Goal: Task Accomplishment & Management: Use online tool/utility

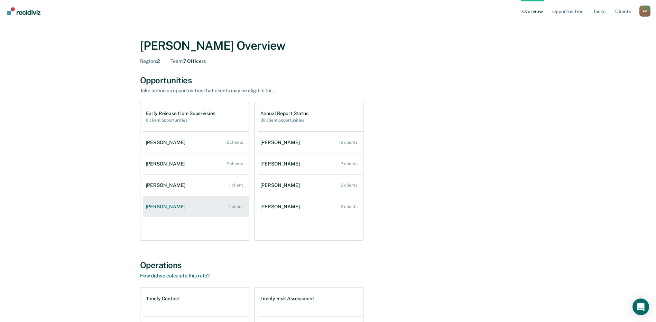
click at [165, 209] on div "[PERSON_NAME]" at bounding box center [167, 207] width 42 height 6
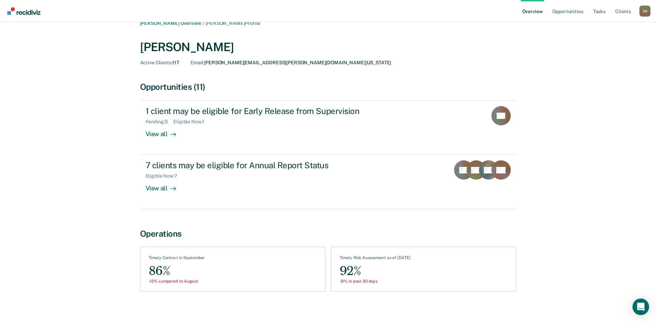
scroll to position [16, 0]
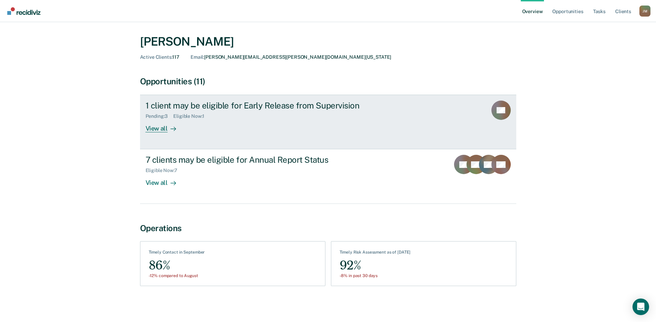
click at [208, 104] on div "1 client may be eligible for Early Release from Supervision" at bounding box center [266, 106] width 243 height 10
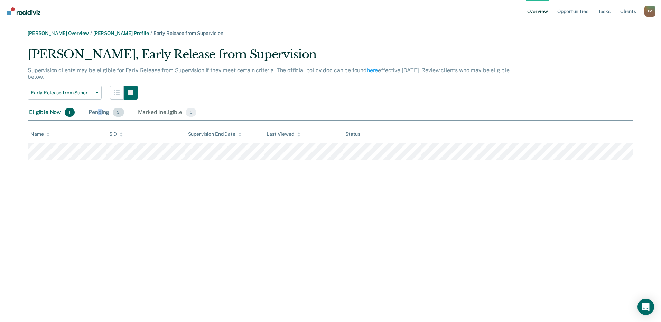
click at [100, 113] on div "Pending 3" at bounding box center [106, 112] width 38 height 15
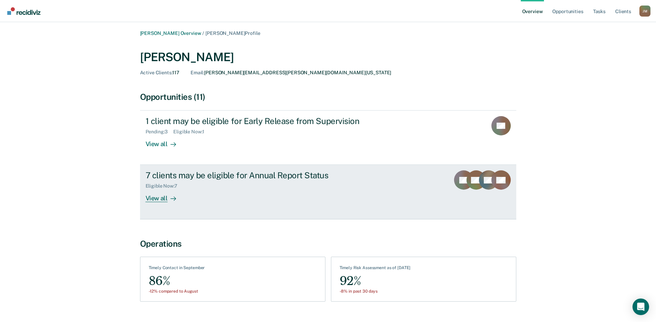
click at [169, 180] on div "7 clients may be eligible for Annual Report Status" at bounding box center [266, 175] width 243 height 10
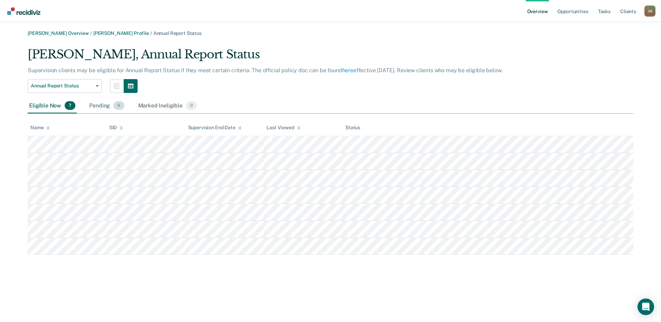
click at [98, 104] on div "Pending 0" at bounding box center [107, 105] width 38 height 15
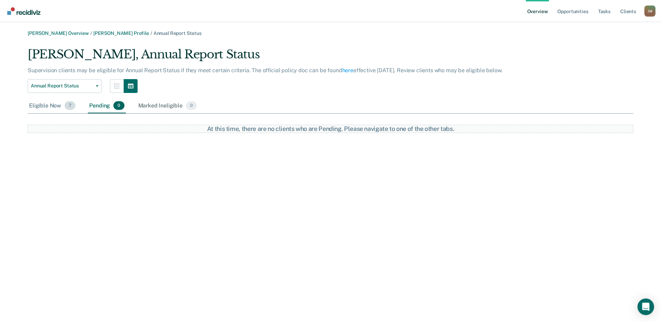
click at [44, 106] on div "Eligible Now 7" at bounding box center [52, 105] width 49 height 15
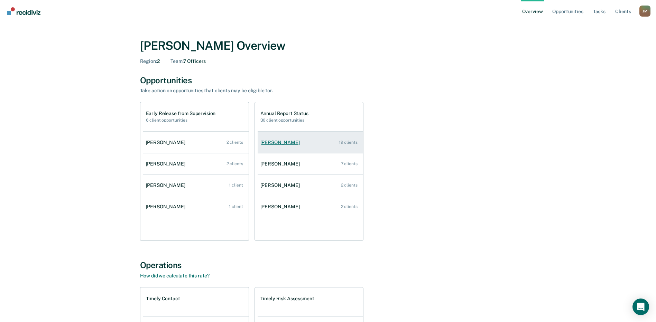
click at [276, 143] on div "[PERSON_NAME]" at bounding box center [281, 143] width 42 height 6
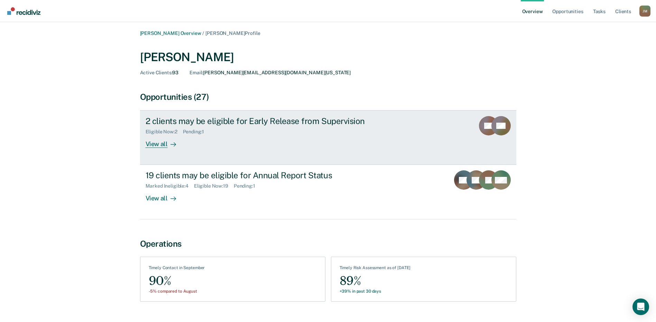
click at [180, 123] on div "2 clients may be eligible for Early Release from Supervision" at bounding box center [266, 121] width 243 height 10
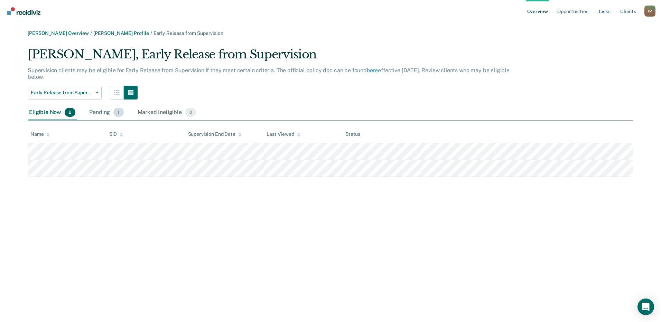
click at [99, 110] on div "Pending 1" at bounding box center [106, 112] width 37 height 15
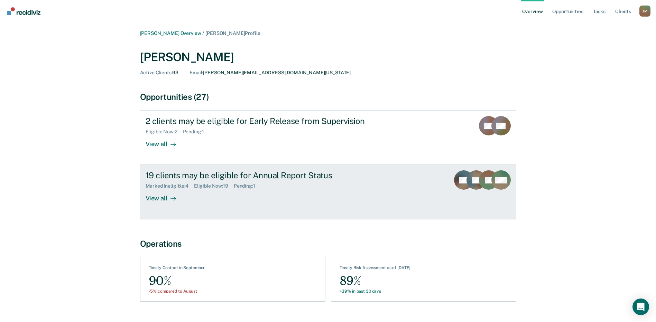
click at [160, 187] on div "Marked Ineligible : 4" at bounding box center [169, 186] width 48 height 6
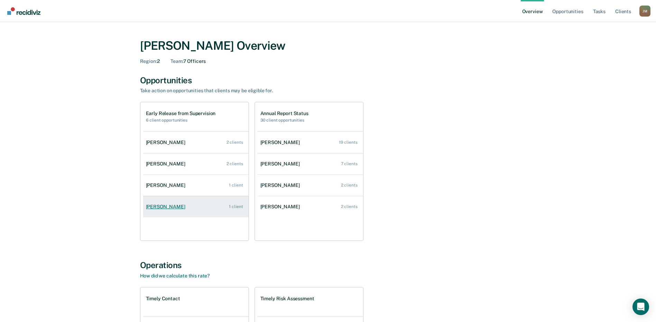
click at [162, 204] on div "[PERSON_NAME]" at bounding box center [167, 207] width 42 height 6
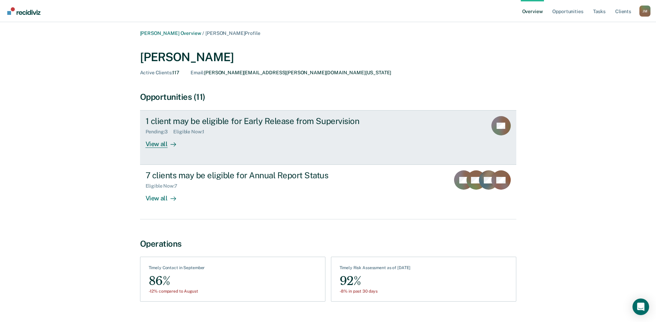
click at [160, 143] on div "View all" at bounding box center [164, 141] width 39 height 13
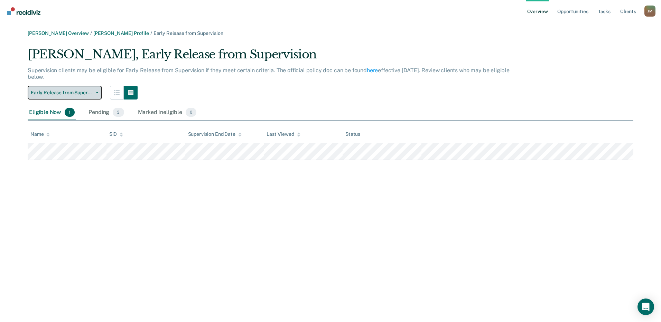
click at [98, 94] on button "Early Release from Supervision" at bounding box center [65, 93] width 74 height 14
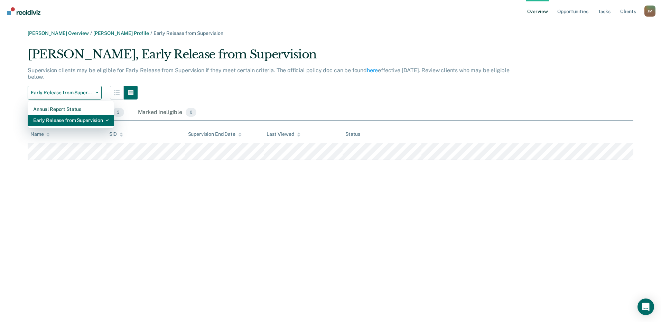
click at [64, 118] on div "Early Release from Supervision" at bounding box center [70, 120] width 75 height 11
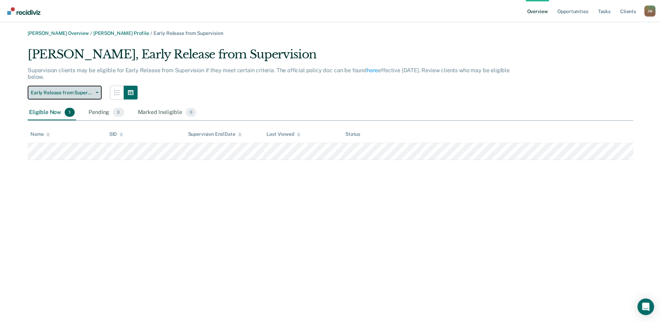
click at [96, 90] on button "Early Release from Supervision" at bounding box center [65, 93] width 74 height 14
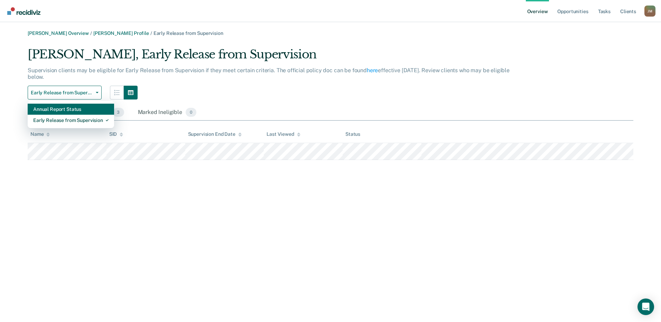
click at [43, 109] on div "Annual Report Status" at bounding box center [70, 109] width 75 height 11
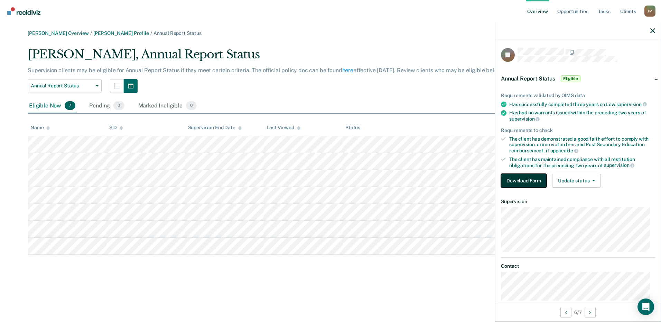
click at [528, 177] on button "Download Form" at bounding box center [524, 181] width 46 height 14
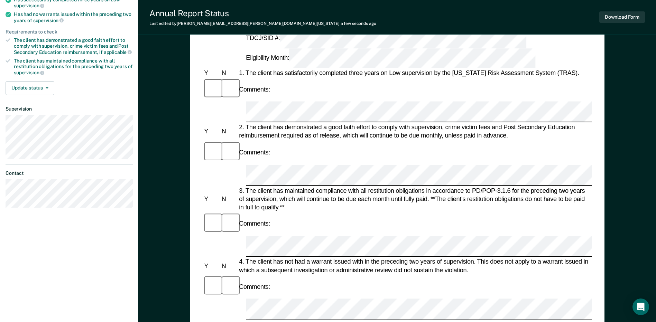
scroll to position [104, 0]
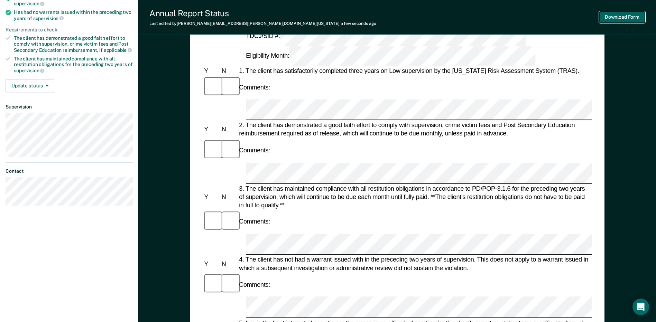
click at [621, 16] on button "Download Form" at bounding box center [622, 16] width 46 height 11
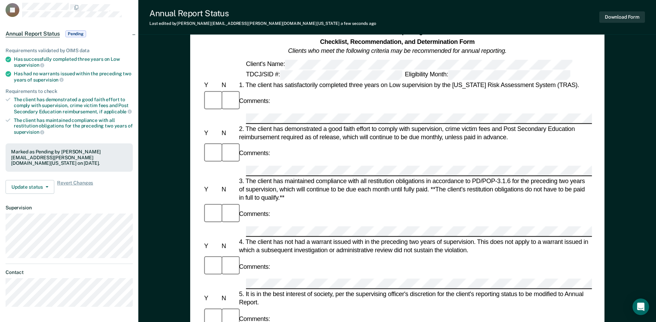
scroll to position [0, 0]
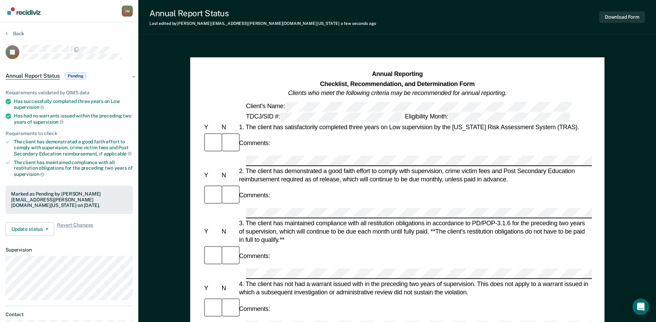
click at [133, 75] on div "Annual Report Status Pending" at bounding box center [69, 76] width 138 height 22
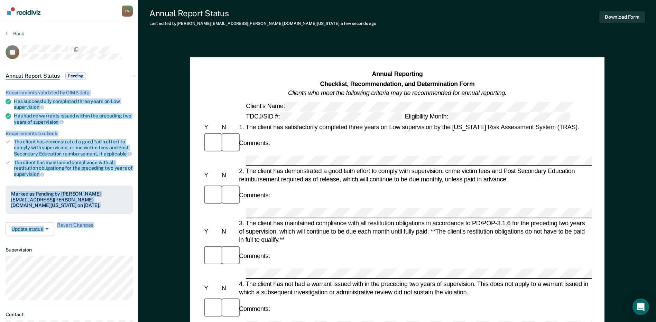
click at [107, 63] on article "JR Annual Report Status Pending Requirements validated by OIMS data Has success…" at bounding box center [69, 197] width 127 height 304
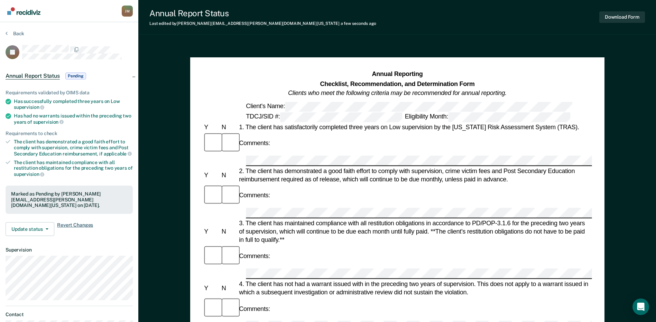
click at [78, 222] on span "Revert Changes" at bounding box center [75, 229] width 36 height 14
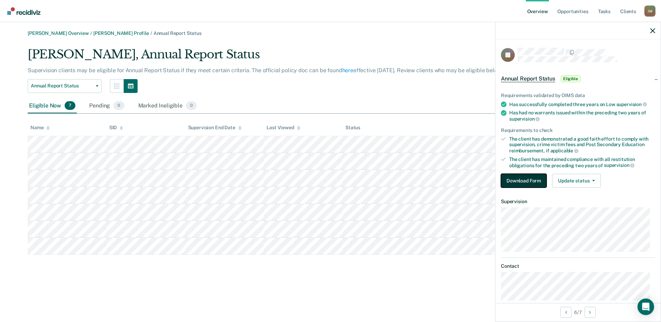
click at [522, 179] on button "Download Form" at bounding box center [524, 181] width 46 height 14
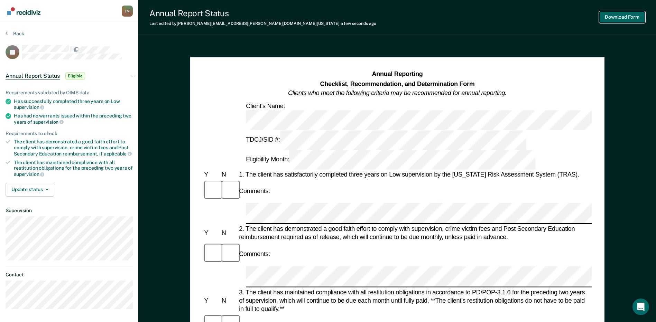
drag, startPoint x: 620, startPoint y: 17, endPoint x: 616, endPoint y: 16, distance: 4.2
click at [616, 16] on button "Download Form" at bounding box center [622, 16] width 46 height 11
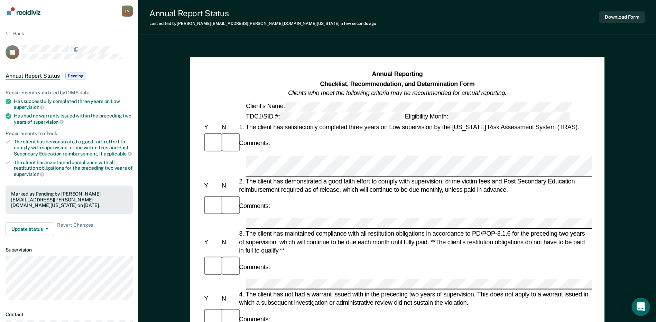
click at [639, 309] on icon "Open Intercom Messenger" at bounding box center [640, 306] width 9 height 9
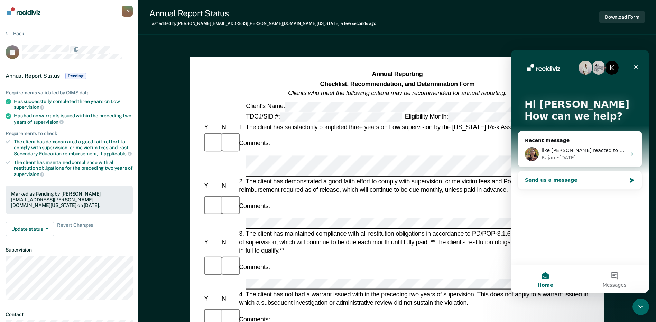
click at [567, 182] on div "Send us a message" at bounding box center [575, 180] width 101 height 7
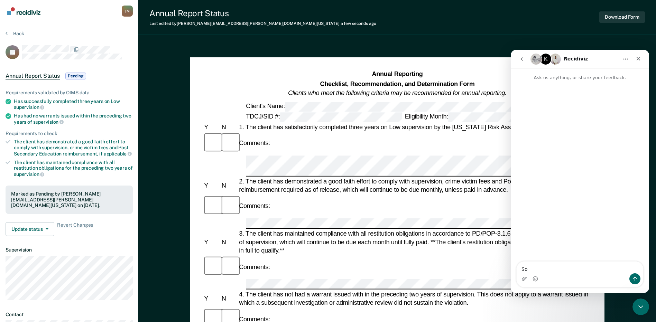
type textarea "S"
type textarea "Good morning, so when we do the Annual reporting or ERS we have the officer fil…"
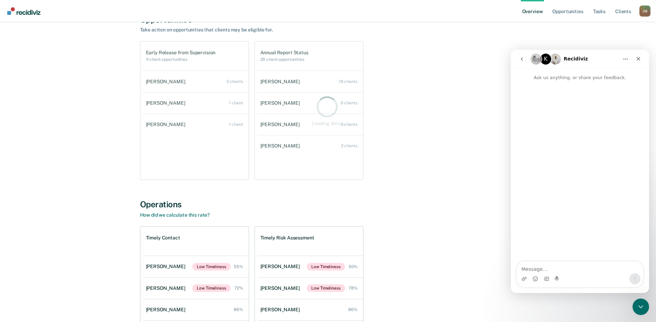
scroll to position [69, 0]
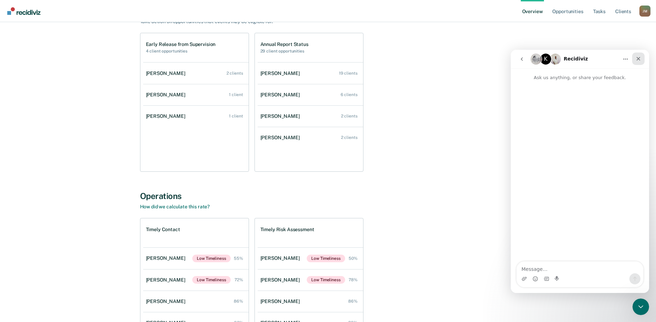
click at [639, 57] on icon "Close" at bounding box center [638, 59] width 6 height 6
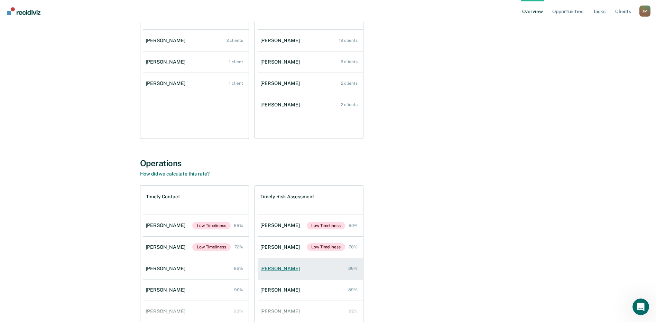
scroll to position [2, 0]
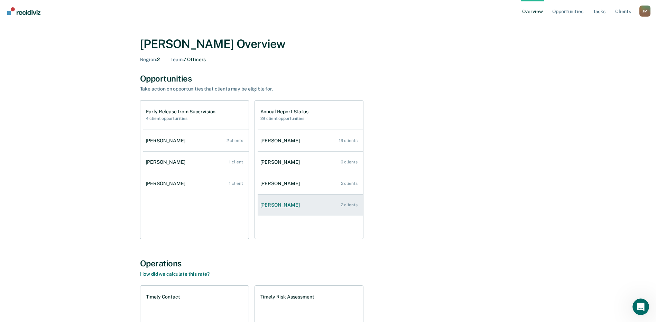
click at [276, 207] on div "[PERSON_NAME]" at bounding box center [281, 205] width 42 height 6
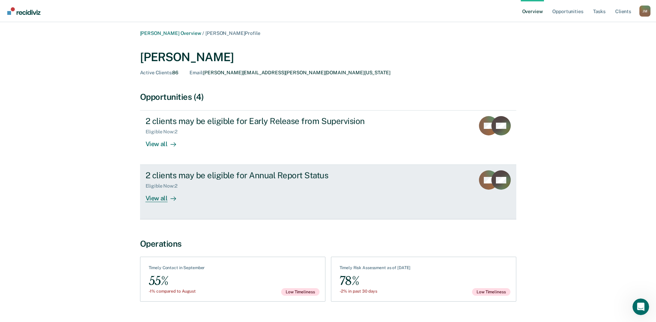
click at [238, 176] on div "2 clients may be eligible for Annual Report Status" at bounding box center [266, 175] width 243 height 10
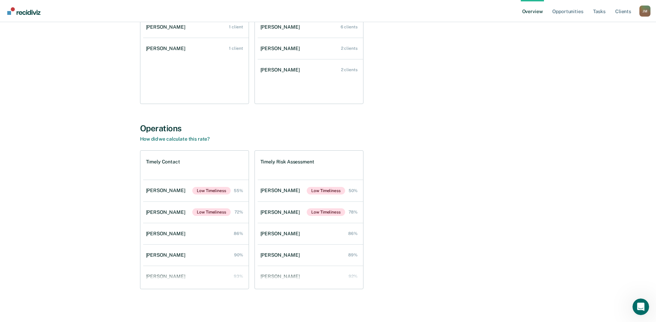
scroll to position [140, 0]
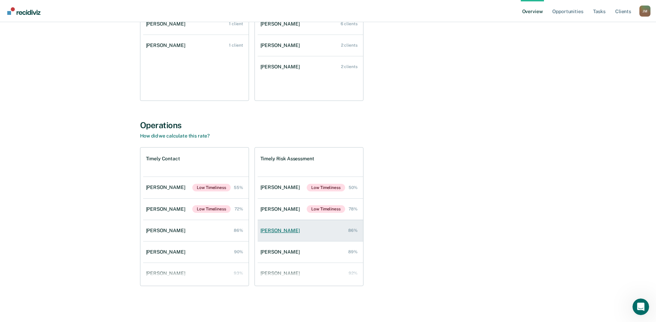
click at [268, 228] on div "[PERSON_NAME]" at bounding box center [281, 231] width 42 height 6
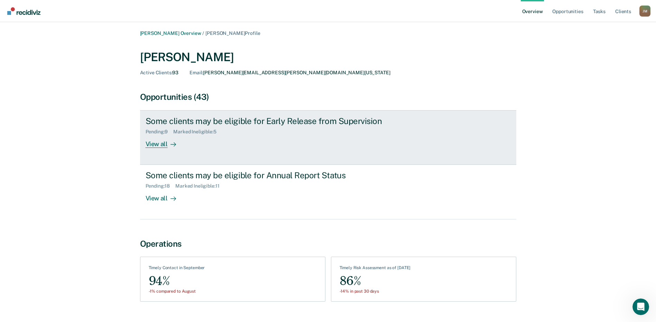
click at [195, 120] on div "Some clients may be eligible for Early Release from Supervision" at bounding box center [266, 121] width 243 height 10
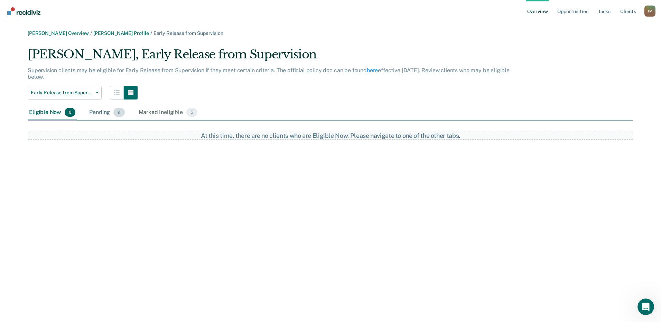
click at [97, 113] on div "Pending 9" at bounding box center [107, 112] width 38 height 15
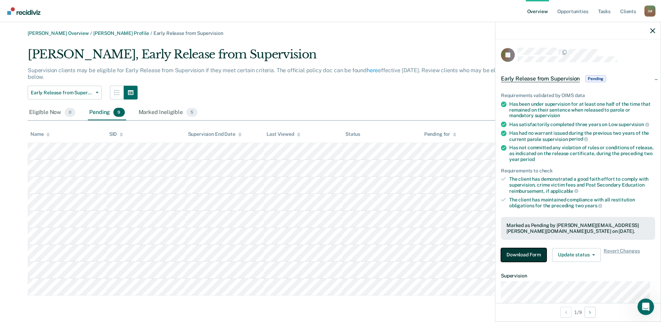
click at [528, 254] on button "Download Form" at bounding box center [524, 255] width 46 height 14
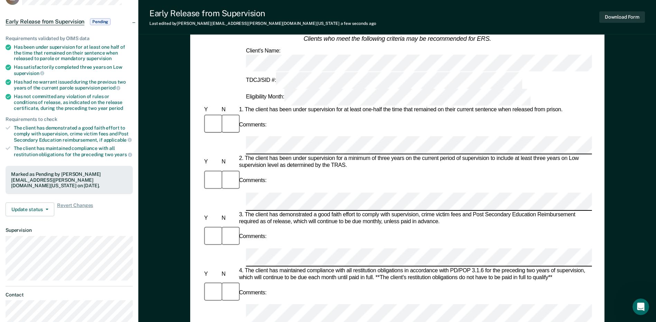
scroll to position [52, 0]
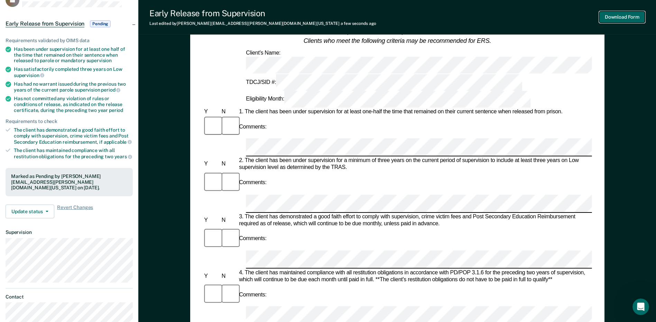
click at [627, 18] on button "Download Form" at bounding box center [622, 16] width 46 height 11
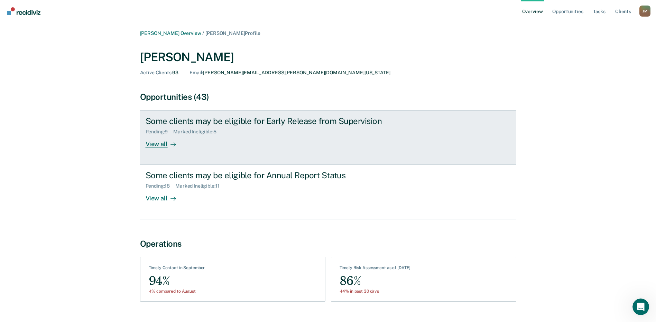
click at [176, 129] on div "Marked Ineligible : 5" at bounding box center [197, 132] width 48 height 6
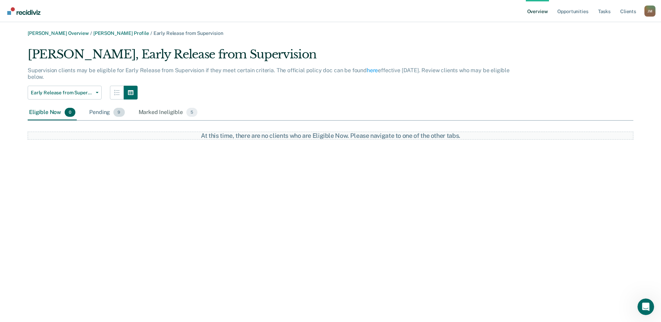
click at [102, 112] on div "Pending 9" at bounding box center [107, 112] width 38 height 15
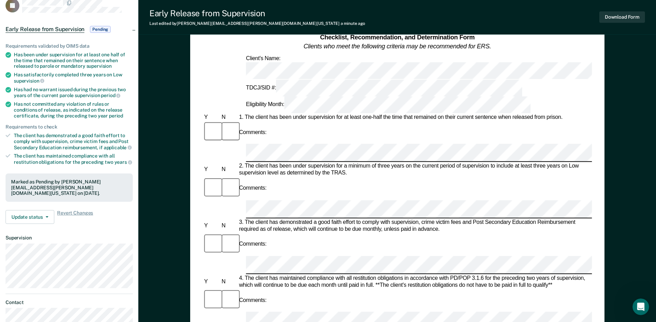
scroll to position [35, 0]
